Goal: Task Accomplishment & Management: Use online tool/utility

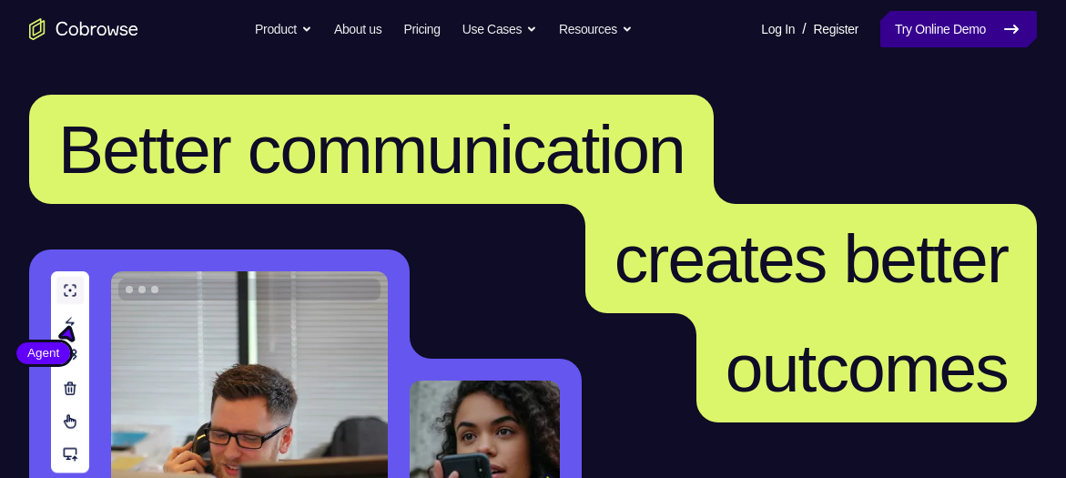
click at [980, 39] on link "Try Online Demo" at bounding box center [958, 29] width 157 height 36
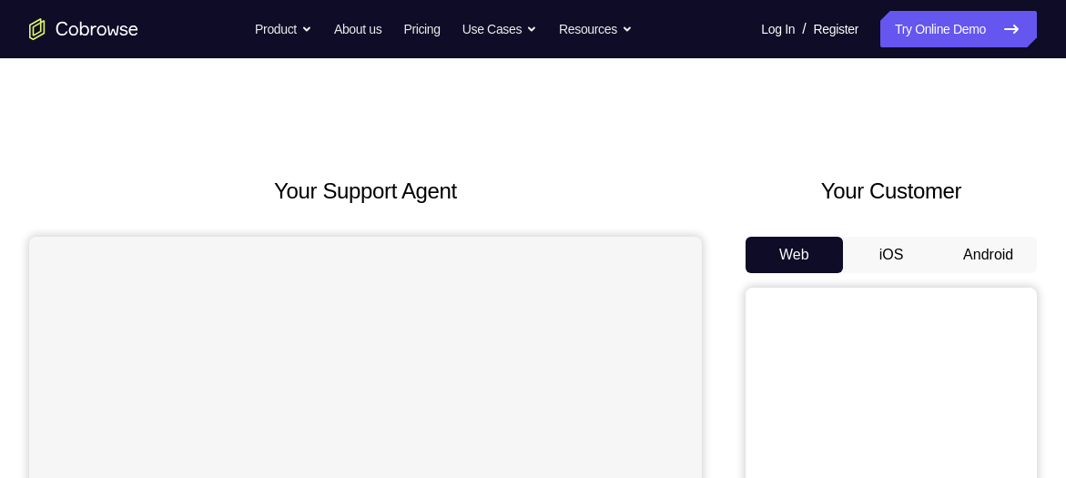
click at [983, 248] on button "Android" at bounding box center [987, 255] width 97 height 36
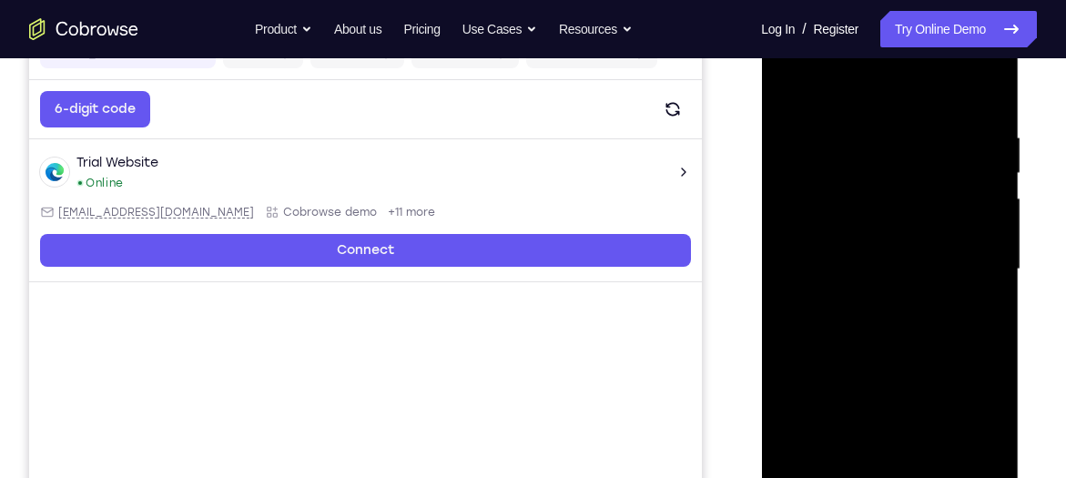
scroll to position [340, 0]
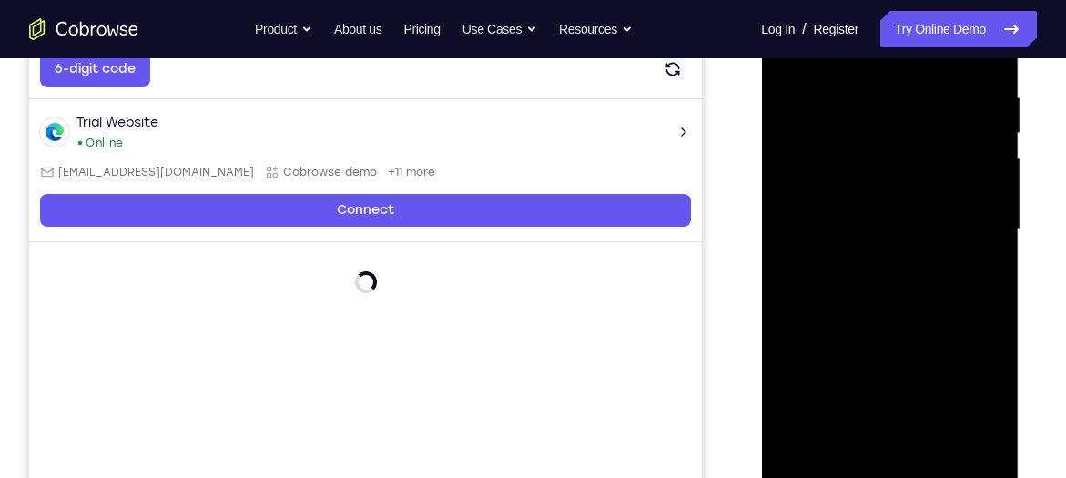
click at [883, 473] on div at bounding box center [888, 230] width 229 height 510
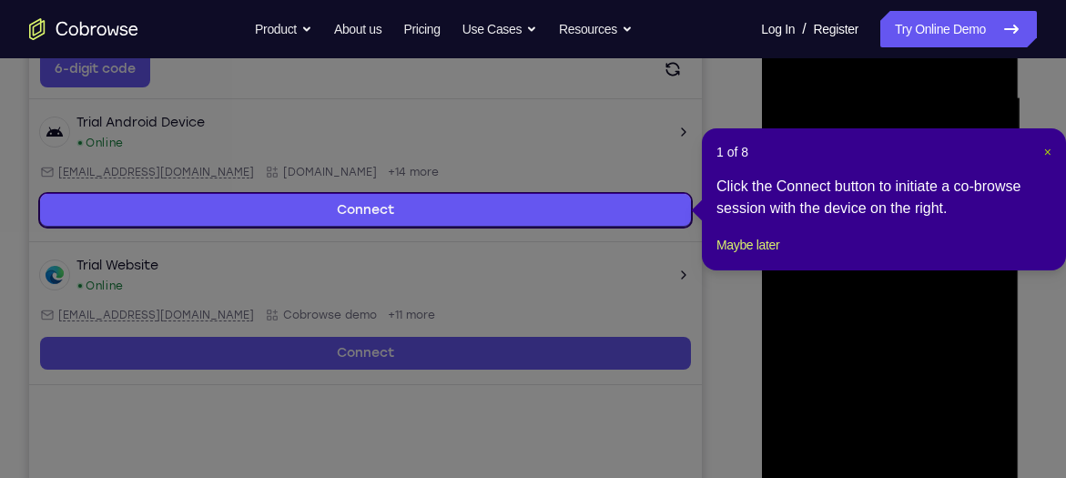
click at [1044, 154] on span "×" at bounding box center [1047, 152] width 7 height 15
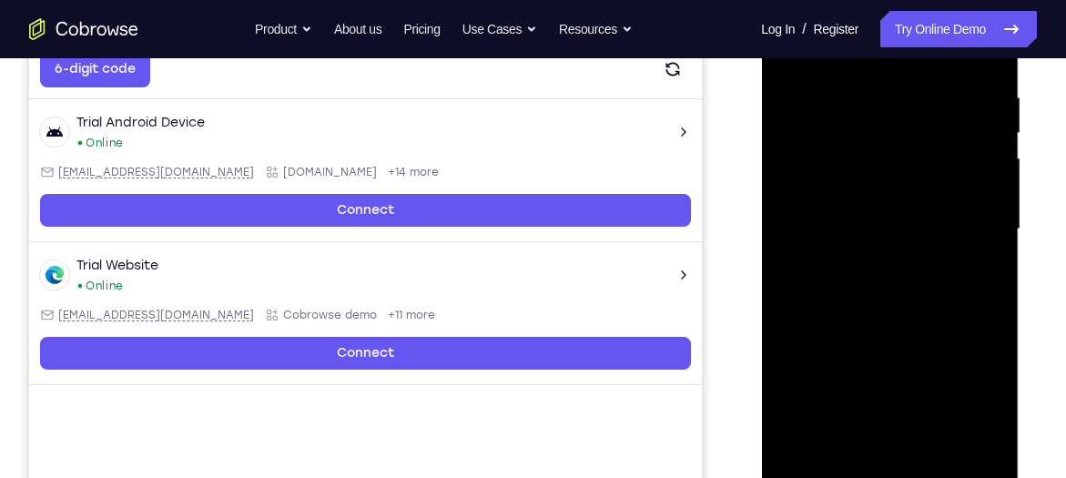
scroll to position [412, 0]
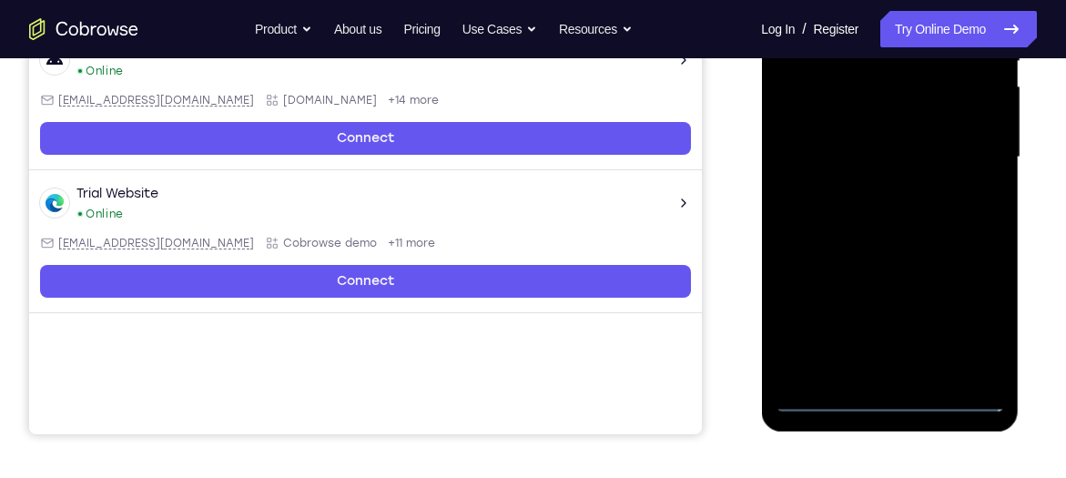
click at [891, 400] on div at bounding box center [888, 158] width 229 height 510
click at [967, 334] on div at bounding box center [888, 158] width 229 height 510
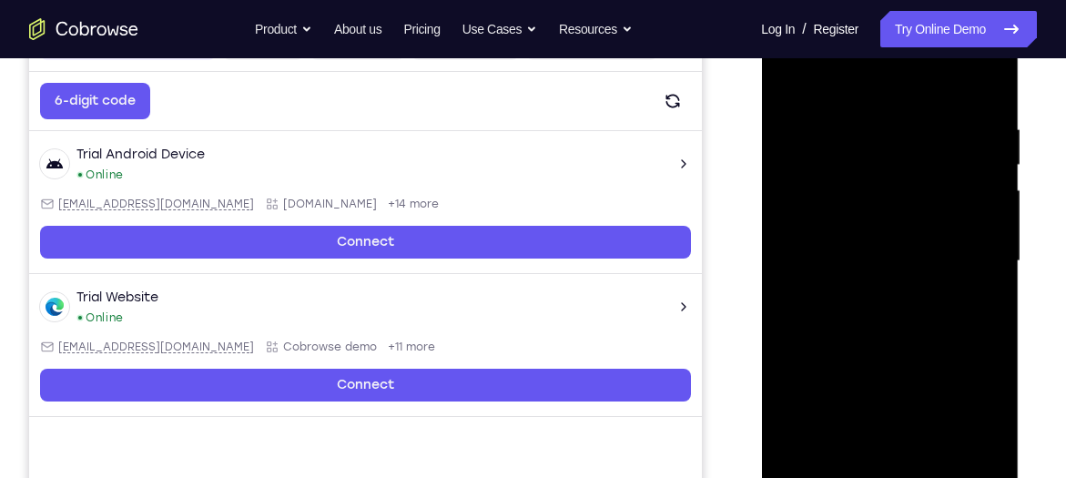
scroll to position [304, 0]
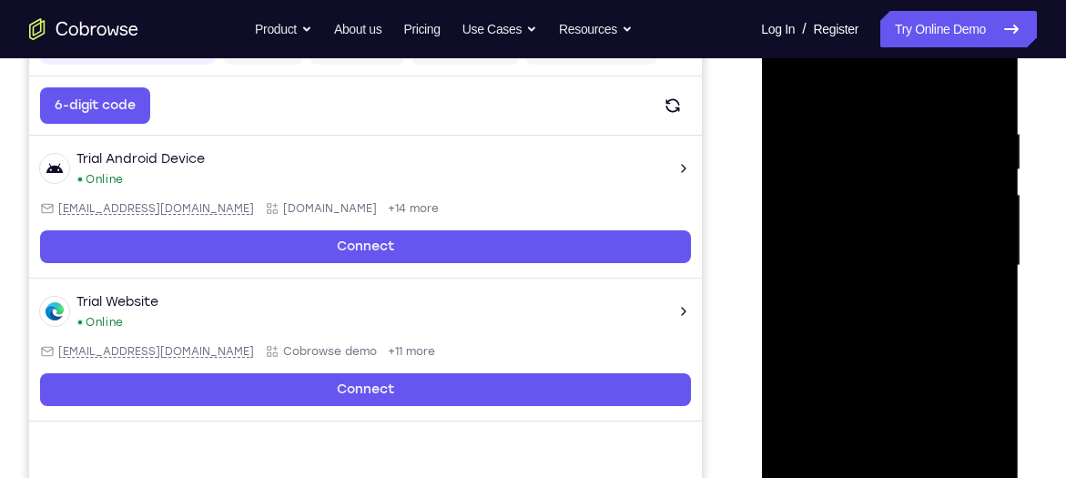
click at [821, 88] on div at bounding box center [888, 266] width 229 height 510
click at [978, 263] on div at bounding box center [888, 266] width 229 height 510
click at [876, 296] on div at bounding box center [888, 266] width 229 height 510
click at [896, 246] on div at bounding box center [888, 266] width 229 height 510
click at [977, 187] on div at bounding box center [888, 266] width 229 height 510
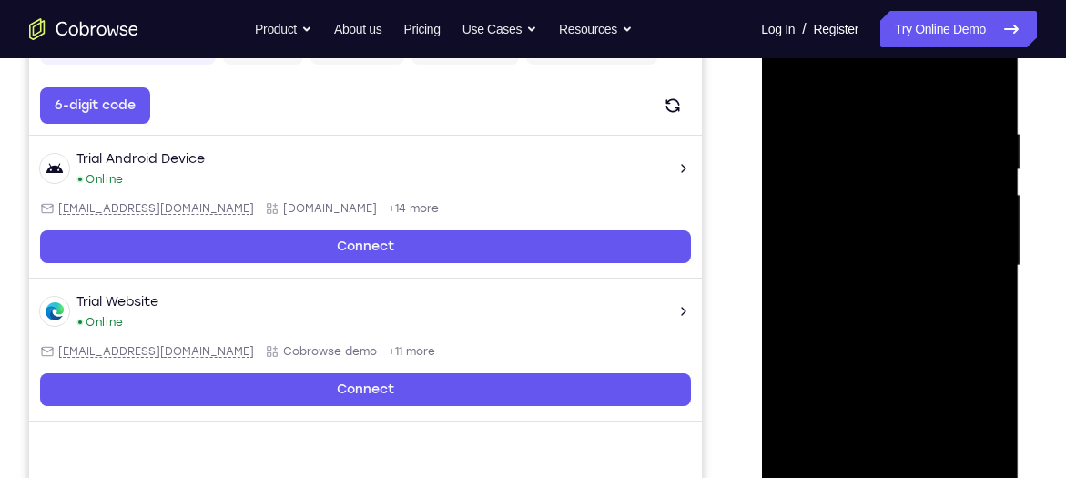
click at [887, 411] on div at bounding box center [888, 266] width 229 height 510
click at [835, 216] on div at bounding box center [888, 266] width 229 height 510
click at [836, 257] on div at bounding box center [888, 266] width 229 height 510
click at [894, 352] on div at bounding box center [888, 266] width 229 height 510
click at [971, 83] on div at bounding box center [888, 266] width 229 height 510
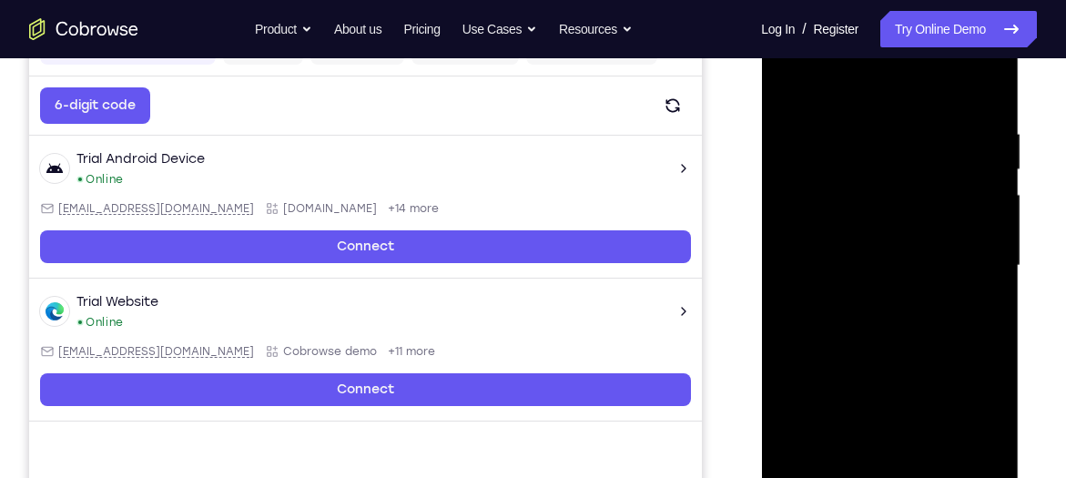
click at [869, 126] on div at bounding box center [888, 266] width 229 height 510
click at [971, 142] on div at bounding box center [888, 266] width 229 height 510
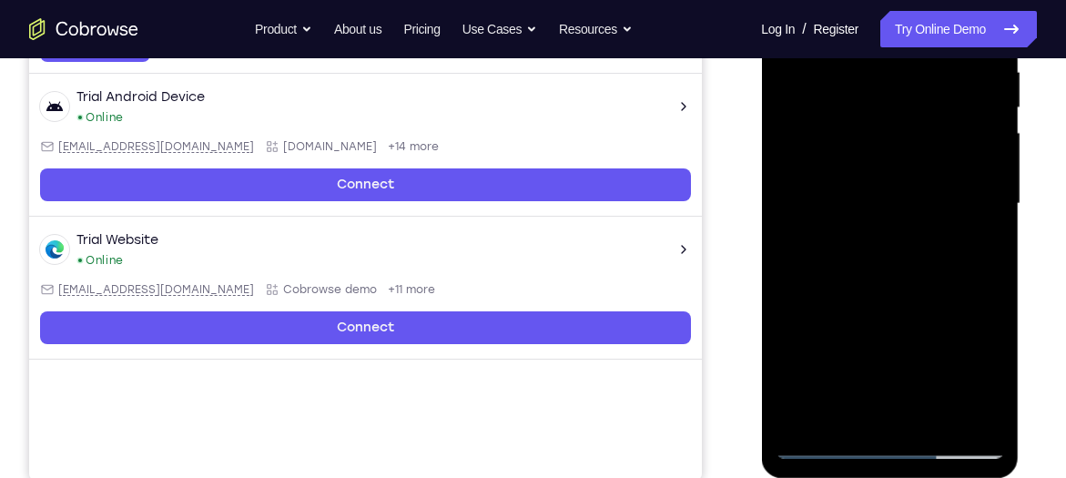
scroll to position [367, 0]
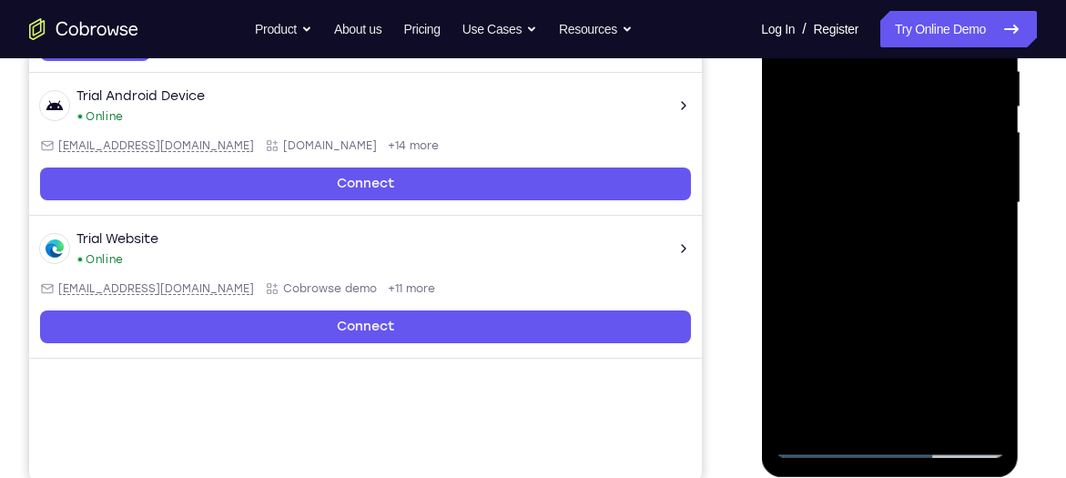
click at [980, 162] on div at bounding box center [888, 203] width 229 height 510
click at [817, 182] on div at bounding box center [888, 203] width 229 height 510
click at [892, 125] on div at bounding box center [888, 203] width 229 height 510
click at [796, 134] on div at bounding box center [888, 203] width 229 height 510
click at [843, 190] on div at bounding box center [888, 203] width 229 height 510
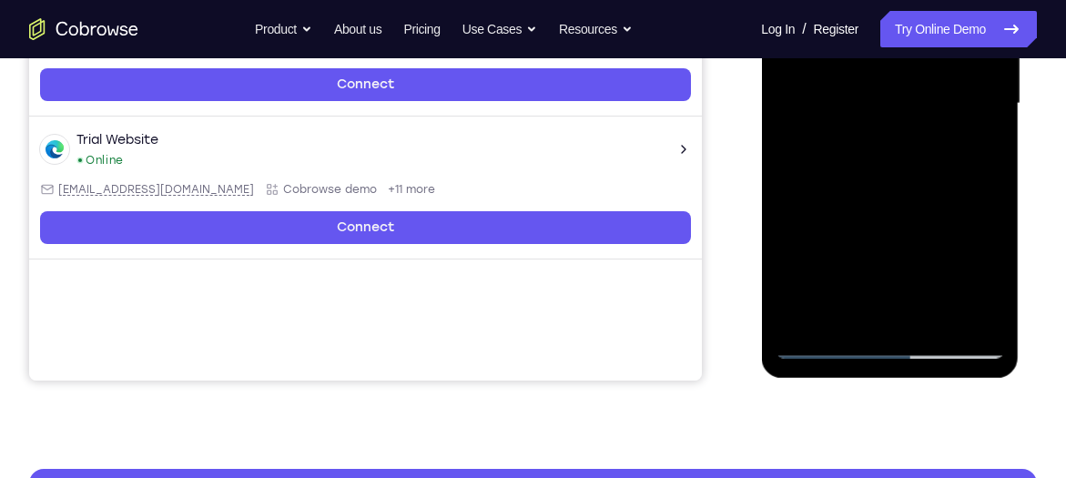
scroll to position [482, 0]
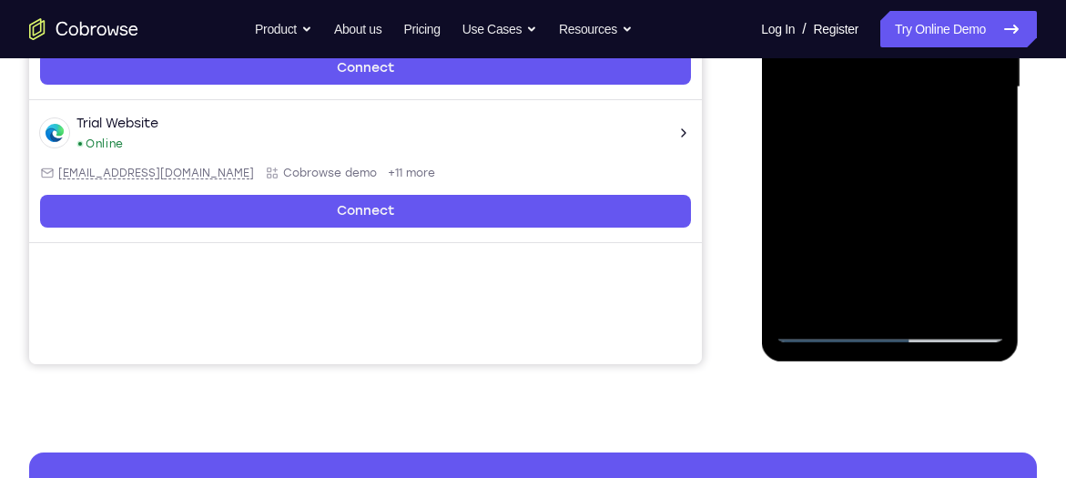
click at [888, 147] on div at bounding box center [888, 88] width 229 height 510
click at [921, 170] on div at bounding box center [888, 88] width 229 height 510
click at [820, 154] on div at bounding box center [888, 88] width 229 height 510
click at [817, 179] on div at bounding box center [888, 88] width 229 height 510
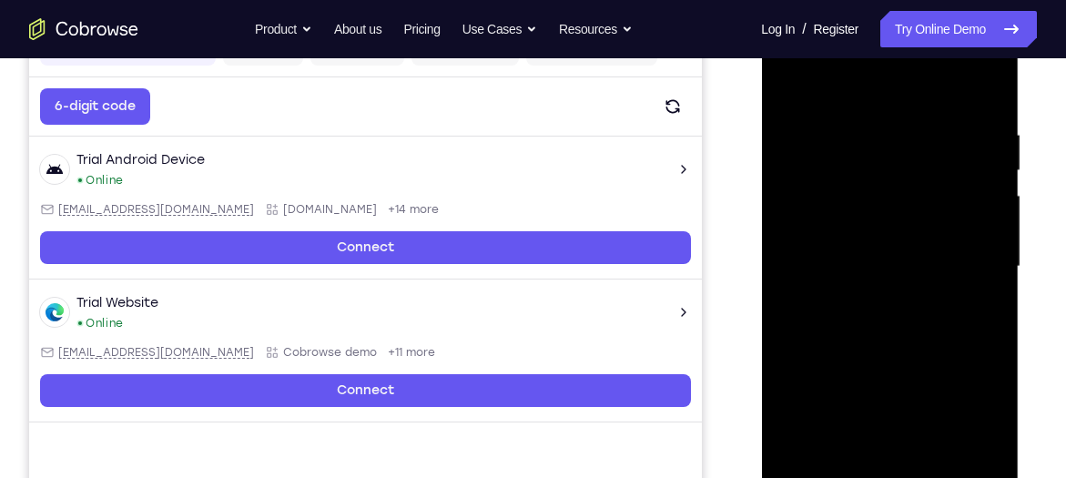
scroll to position [300, 0]
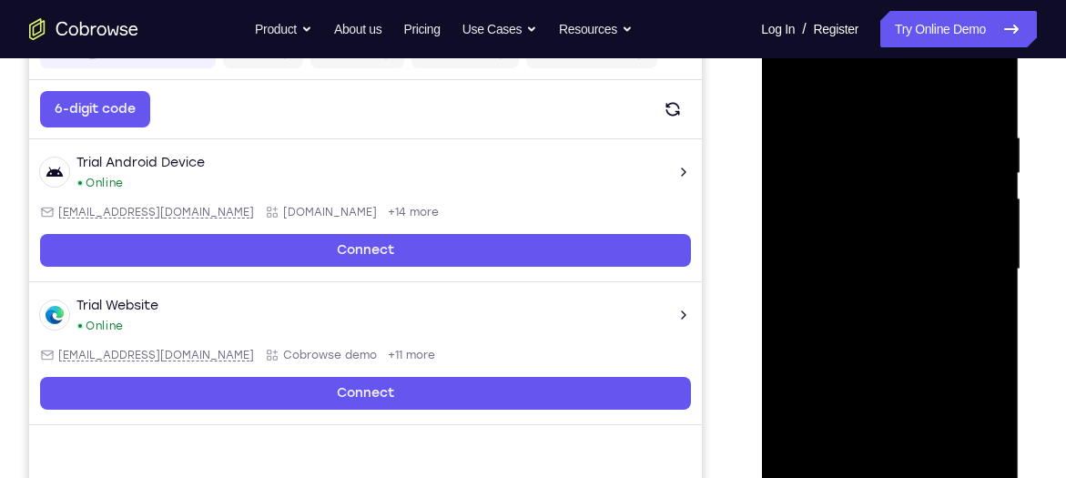
click at [916, 135] on div at bounding box center [888, 270] width 229 height 510
click at [786, 309] on div at bounding box center [888, 270] width 229 height 510
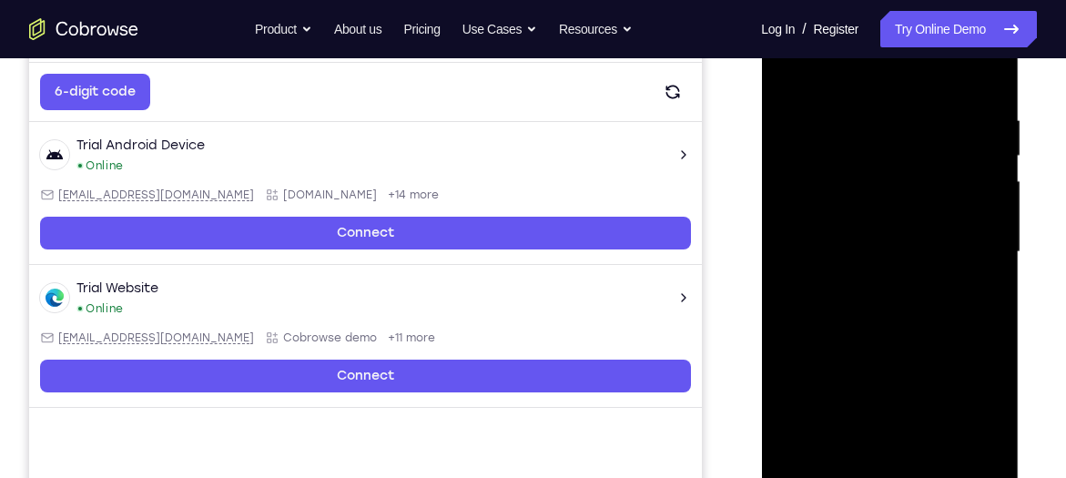
scroll to position [314, 0]
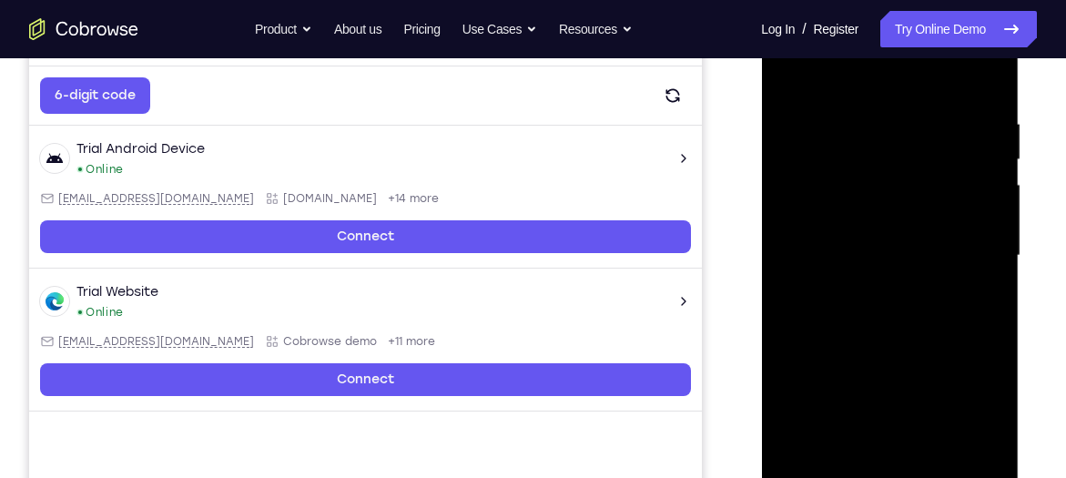
click at [987, 82] on div at bounding box center [888, 256] width 229 height 510
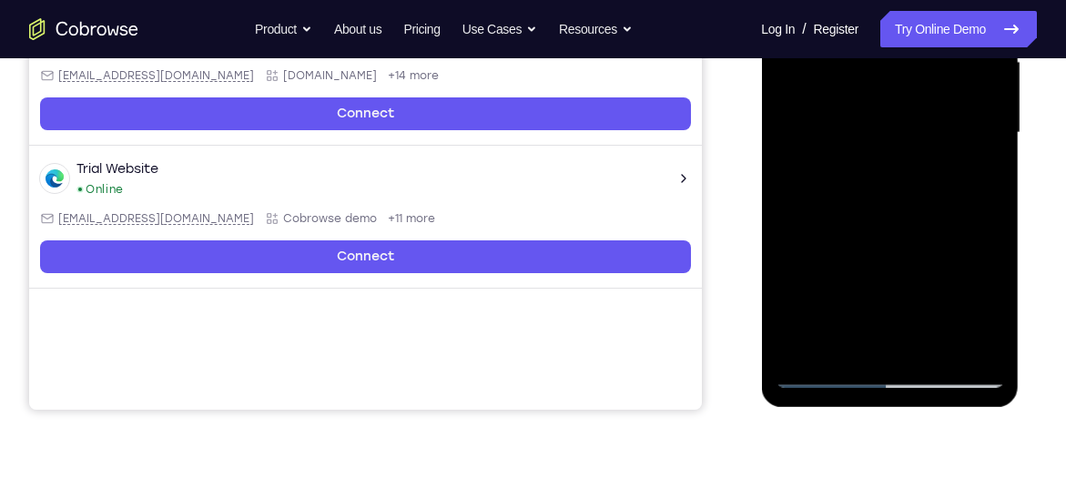
scroll to position [439, 0]
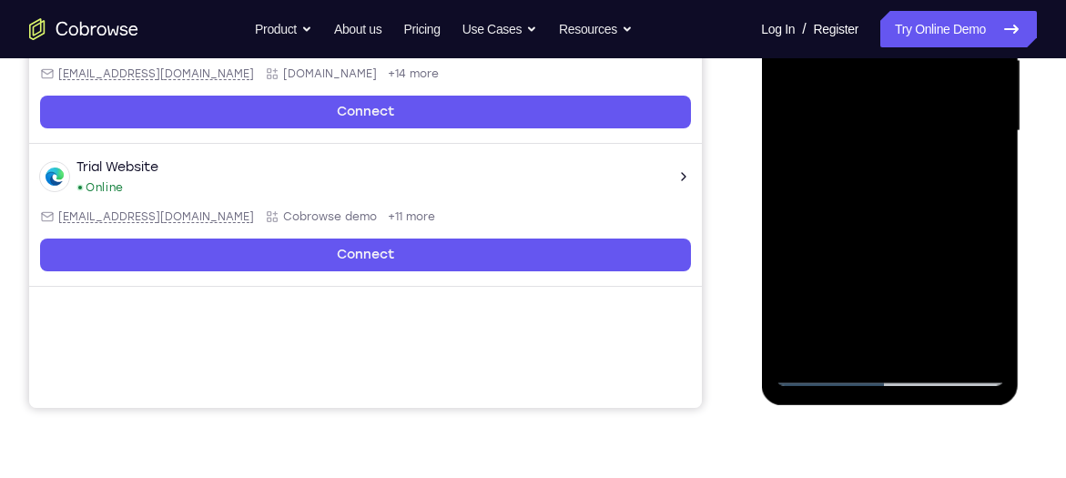
click at [986, 344] on div at bounding box center [888, 131] width 229 height 510
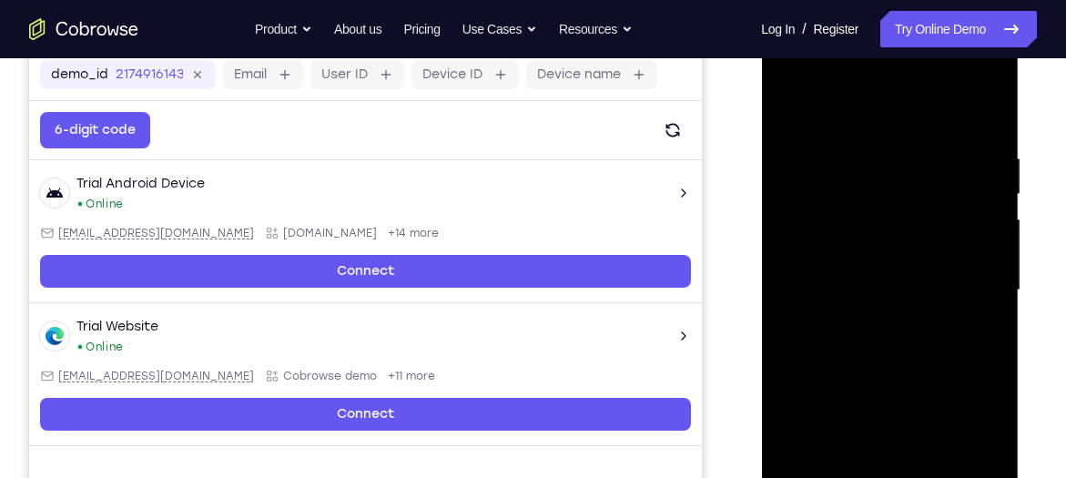
scroll to position [278, 0]
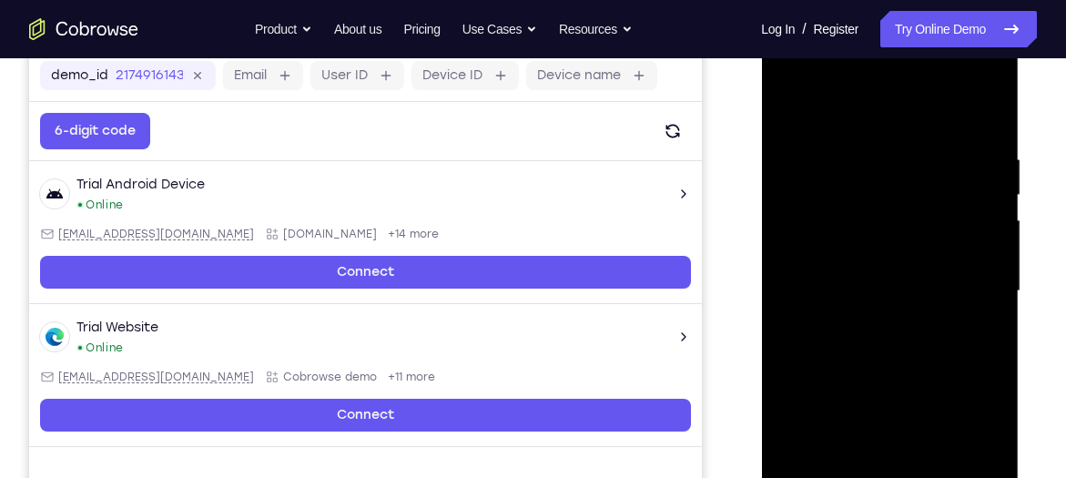
click at [984, 105] on div at bounding box center [888, 291] width 229 height 510
click at [792, 113] on div at bounding box center [888, 291] width 229 height 510
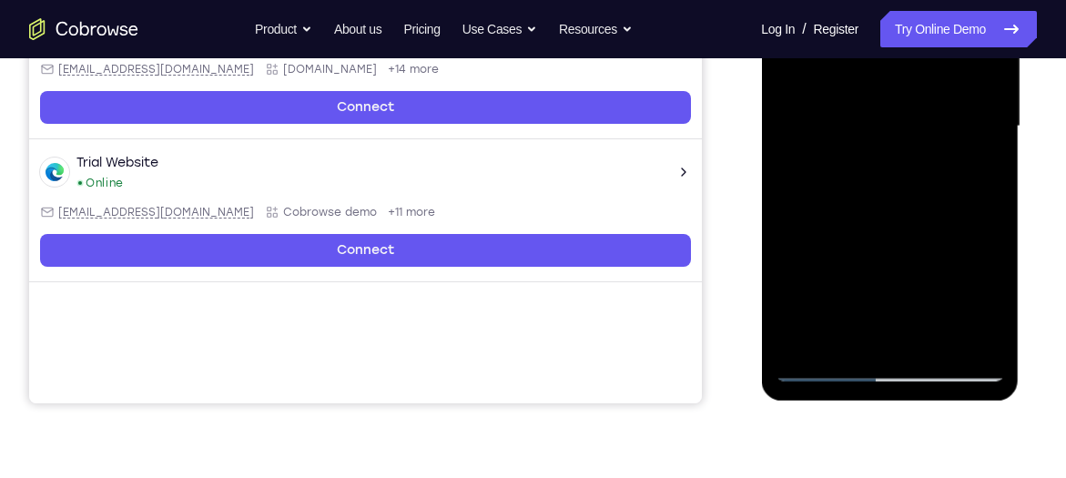
scroll to position [444, 0]
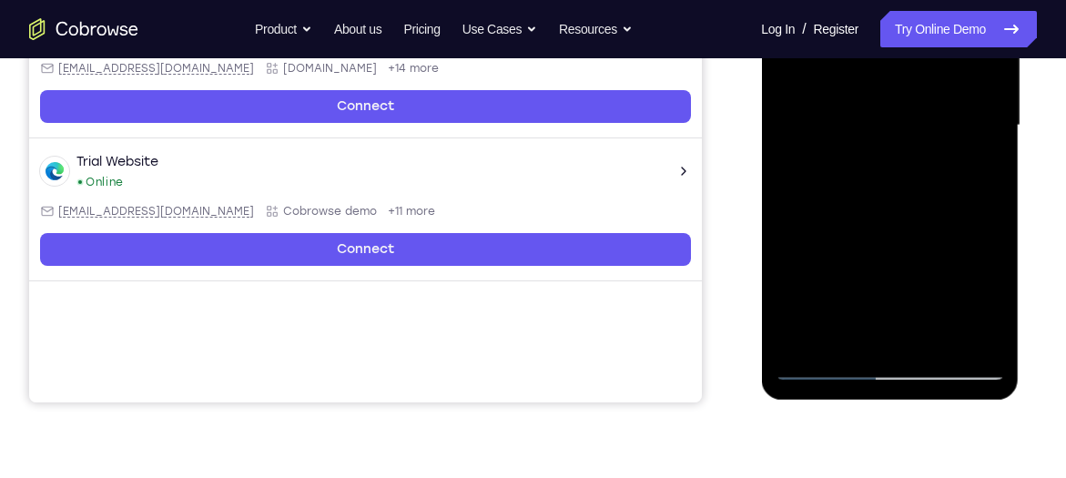
click at [931, 339] on div at bounding box center [888, 126] width 229 height 510
click at [879, 215] on div at bounding box center [888, 126] width 229 height 510
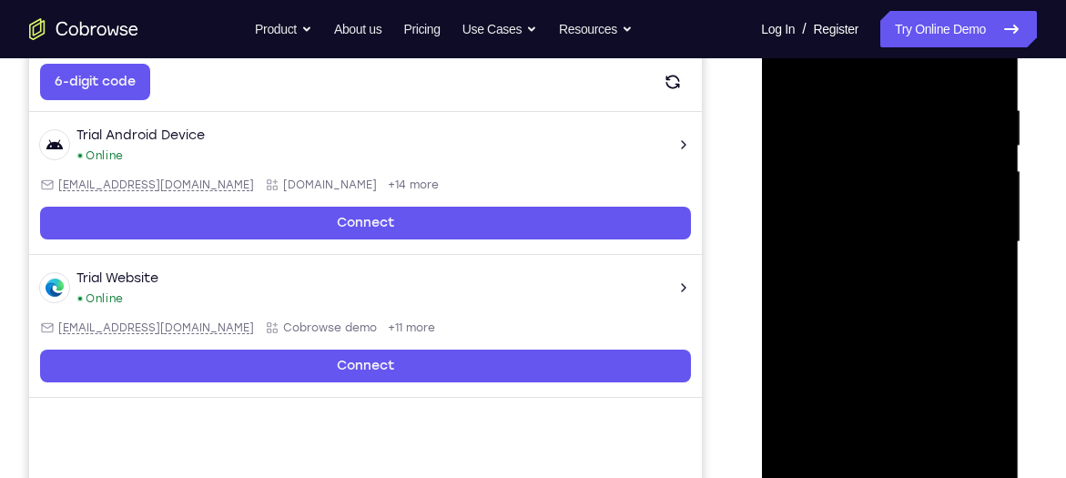
scroll to position [326, 0]
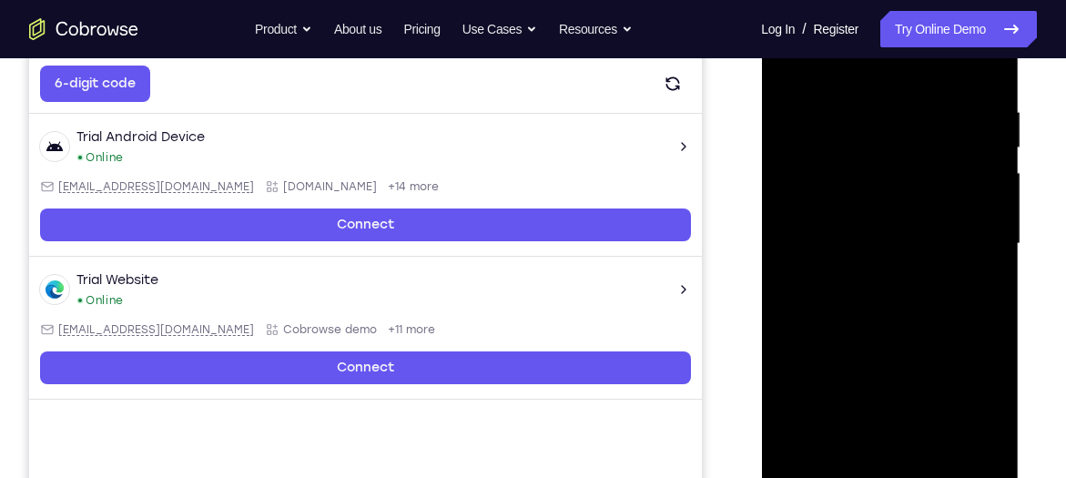
click at [790, 63] on div at bounding box center [888, 244] width 229 height 510
click at [924, 107] on div at bounding box center [888, 244] width 229 height 510
click at [954, 172] on div at bounding box center [888, 244] width 229 height 510
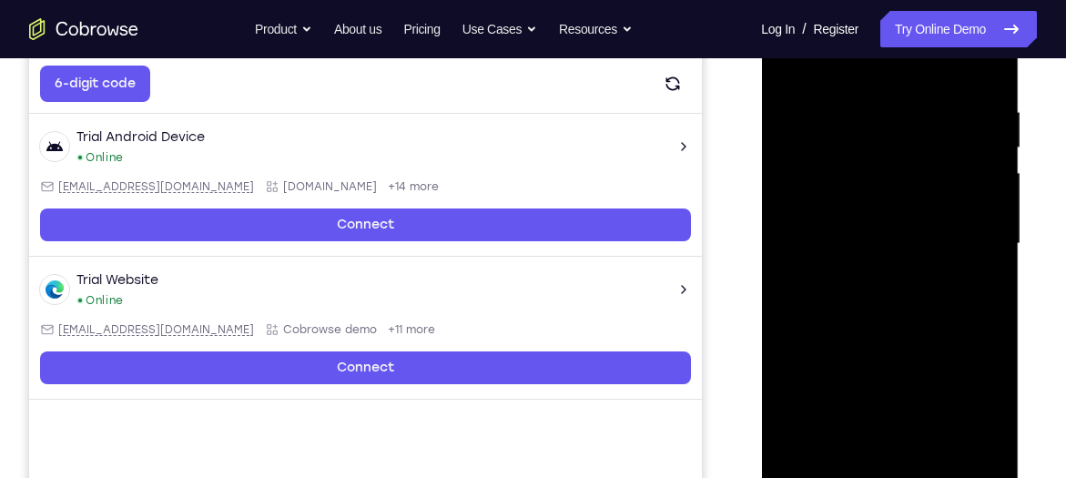
click at [993, 172] on div at bounding box center [888, 244] width 229 height 510
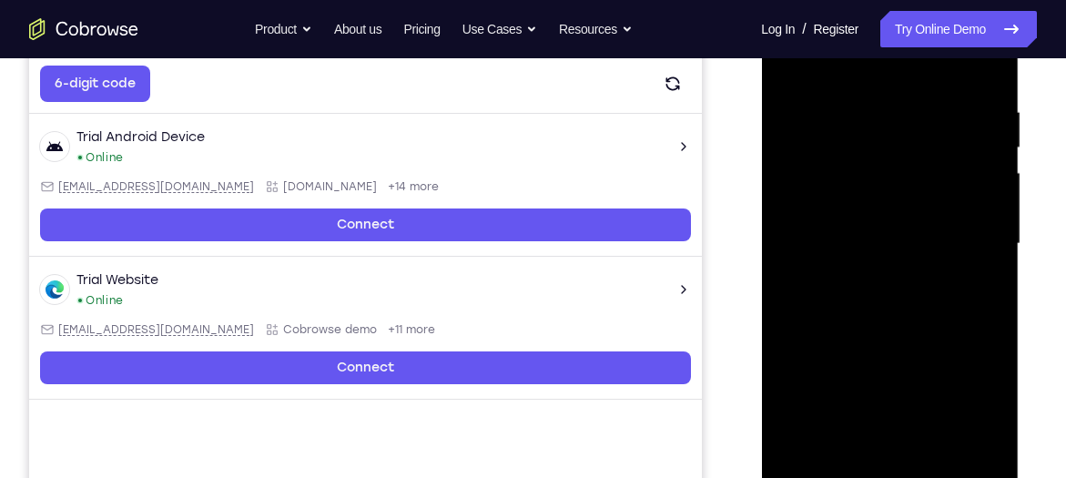
click at [993, 172] on div at bounding box center [888, 244] width 229 height 510
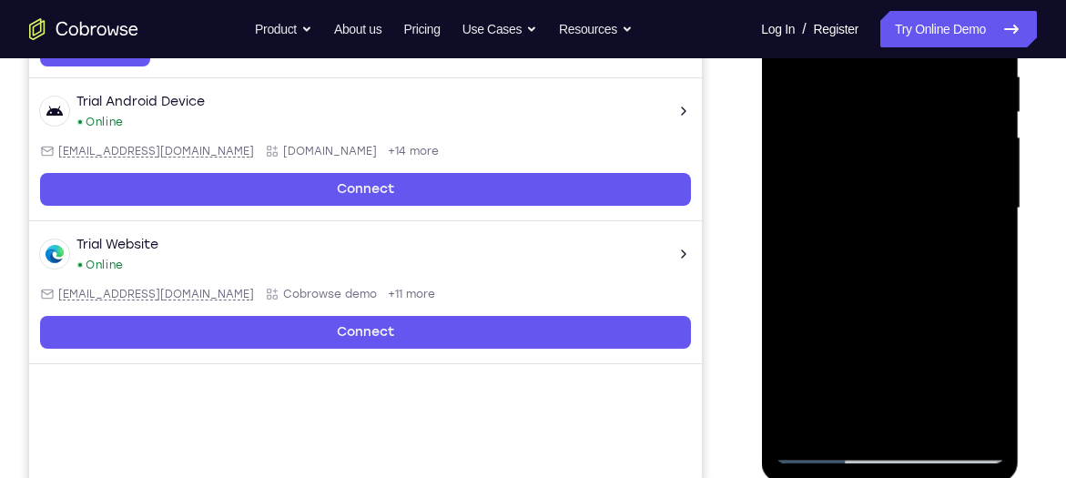
scroll to position [360, 0]
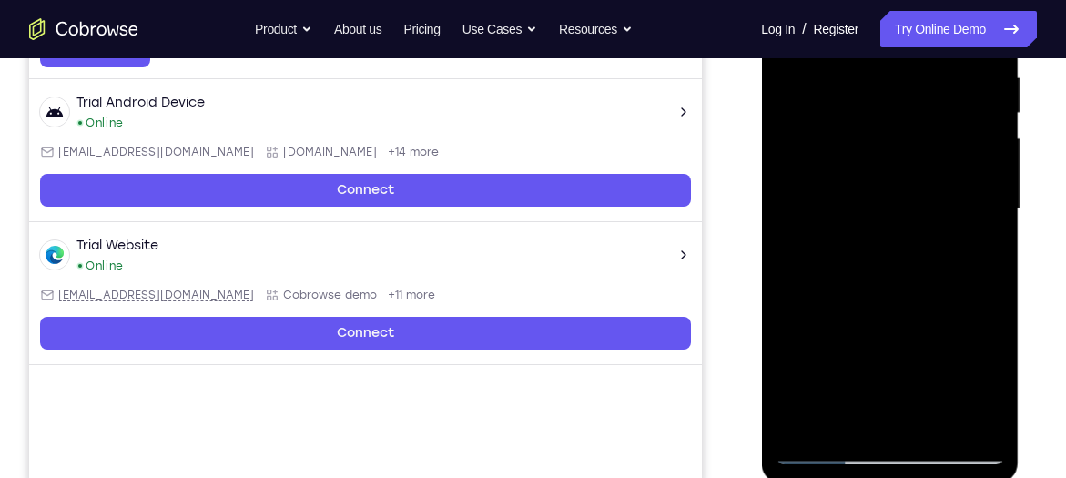
click at [970, 196] on div at bounding box center [888, 209] width 229 height 510
click at [982, 188] on div at bounding box center [888, 209] width 229 height 510
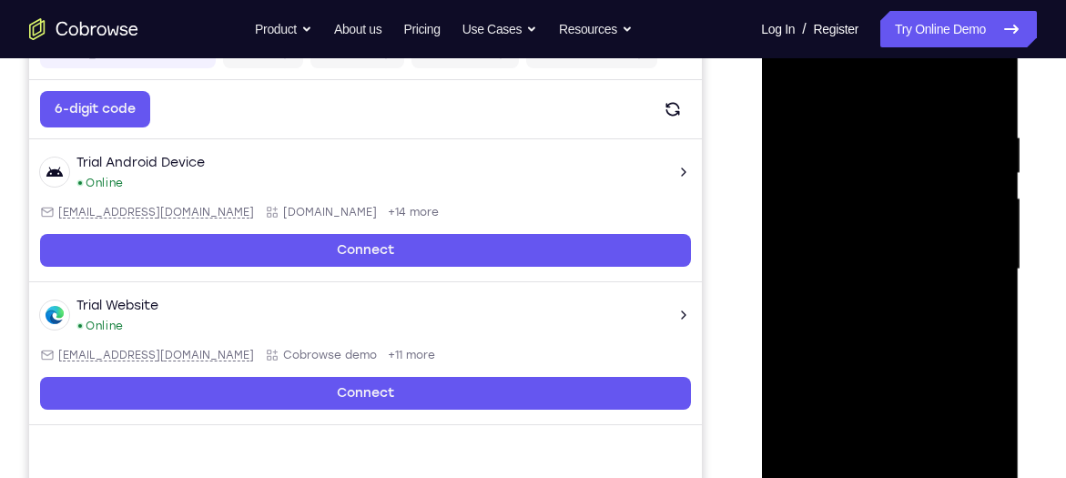
scroll to position [299, 0]
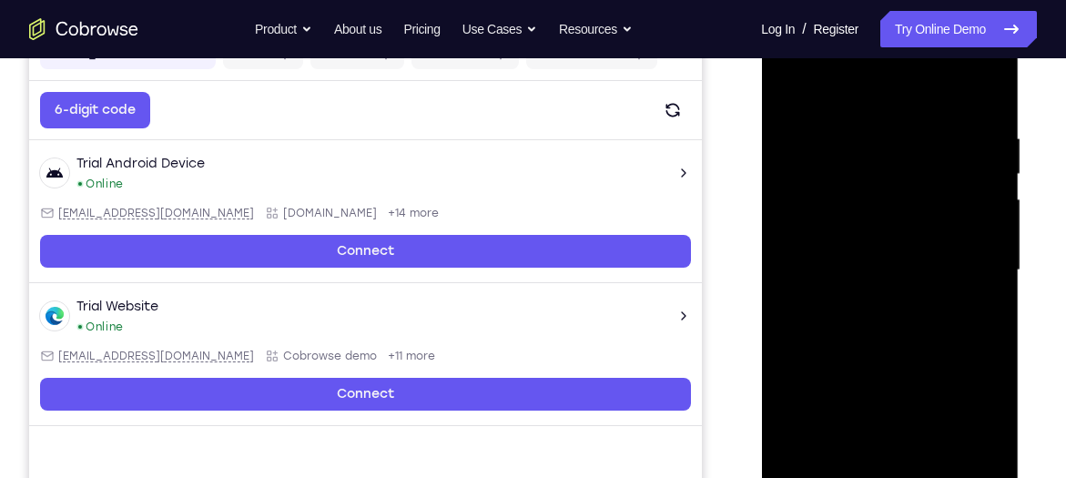
click at [989, 99] on div at bounding box center [888, 270] width 229 height 510
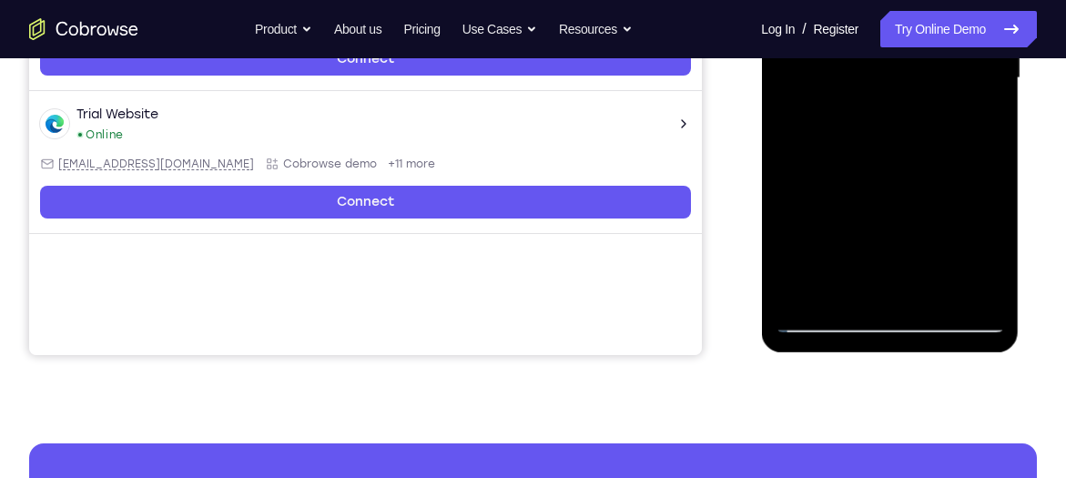
scroll to position [492, 0]
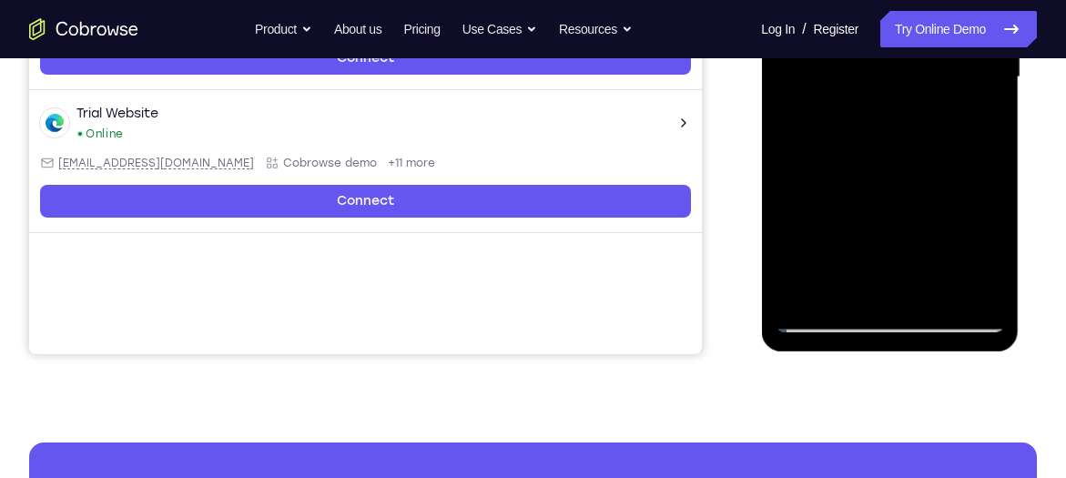
click at [935, 290] on div at bounding box center [888, 78] width 229 height 510
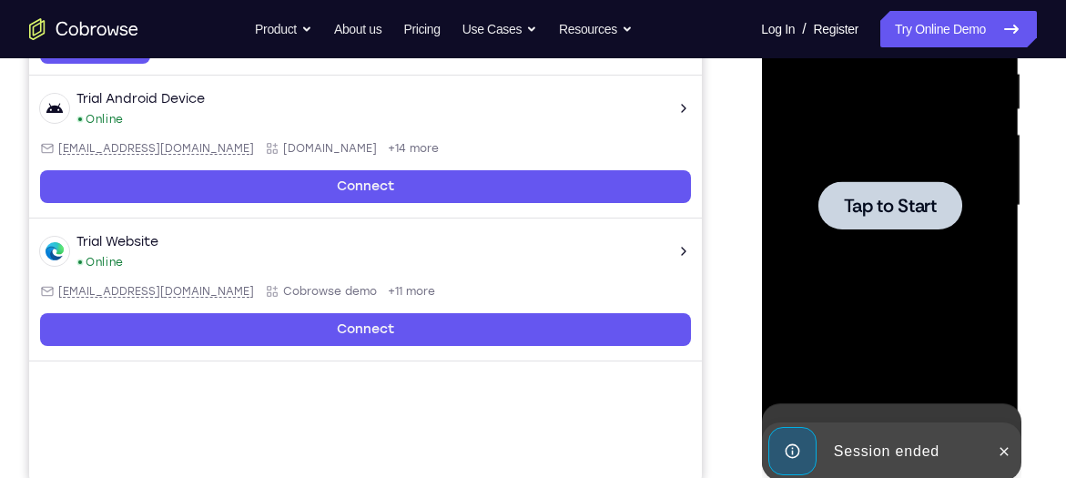
scroll to position [363, 0]
